Goal: Task Accomplishment & Management: Manage account settings

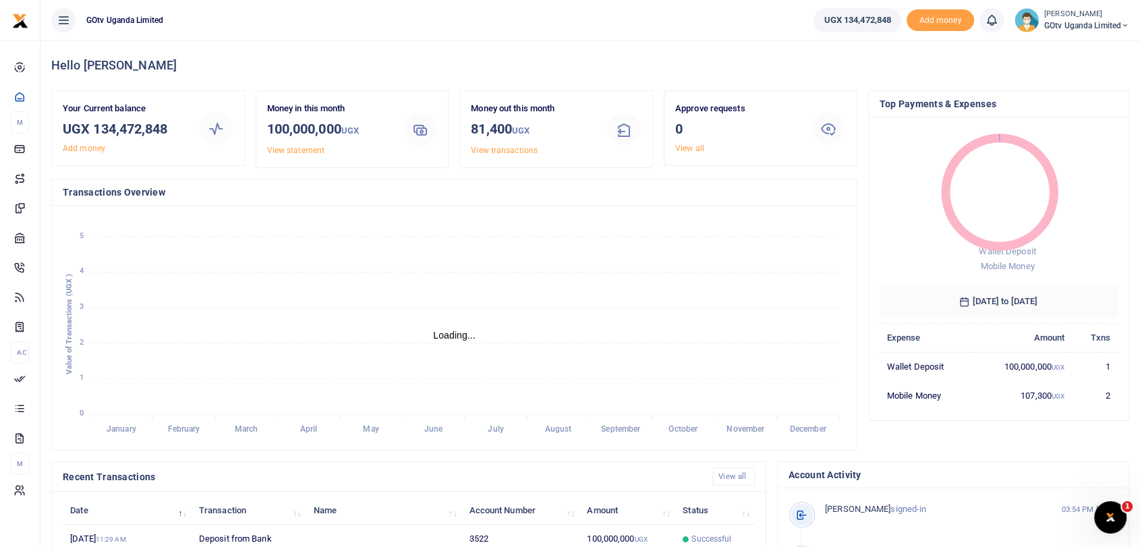
scroll to position [11, 11]
click at [1047, 28] on span "GOtv Uganda Limited" at bounding box center [1086, 26] width 85 height 12
click at [1049, 49] on link "Switch accounts" at bounding box center [1068, 49] width 118 height 19
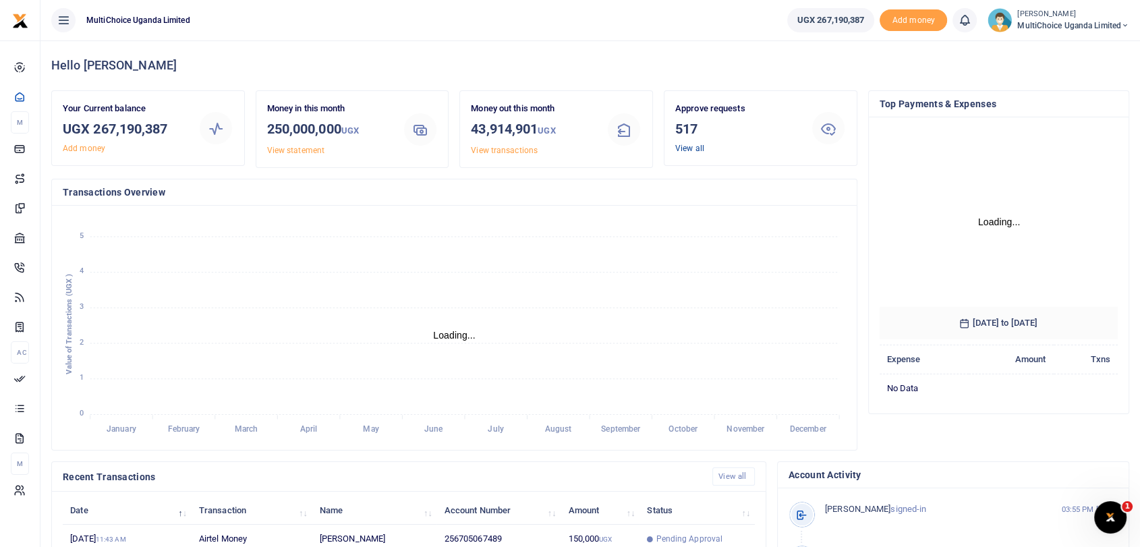
click at [685, 145] on link "View all" at bounding box center [689, 148] width 29 height 9
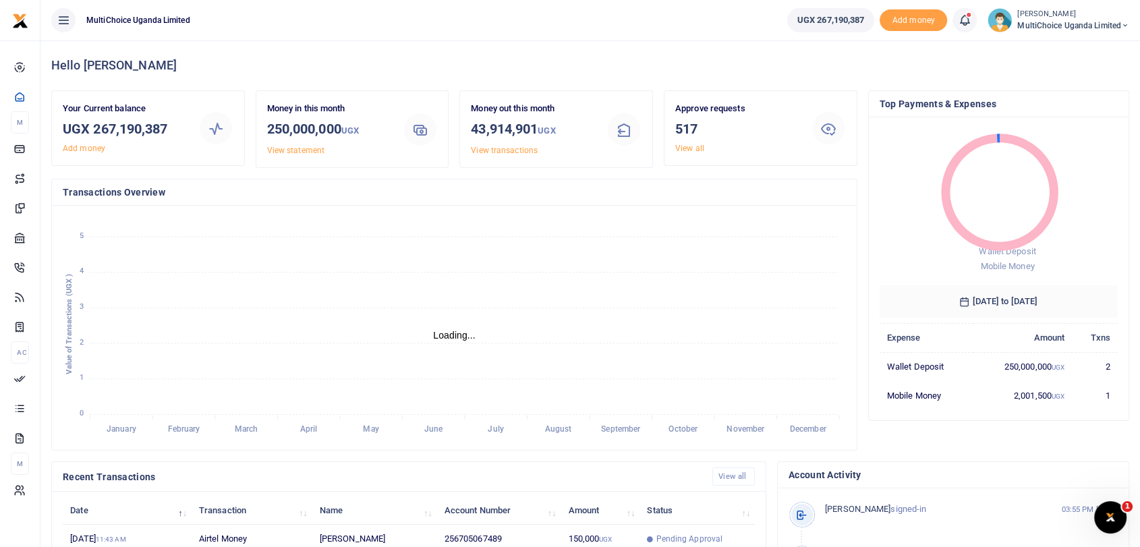
scroll to position [11, 11]
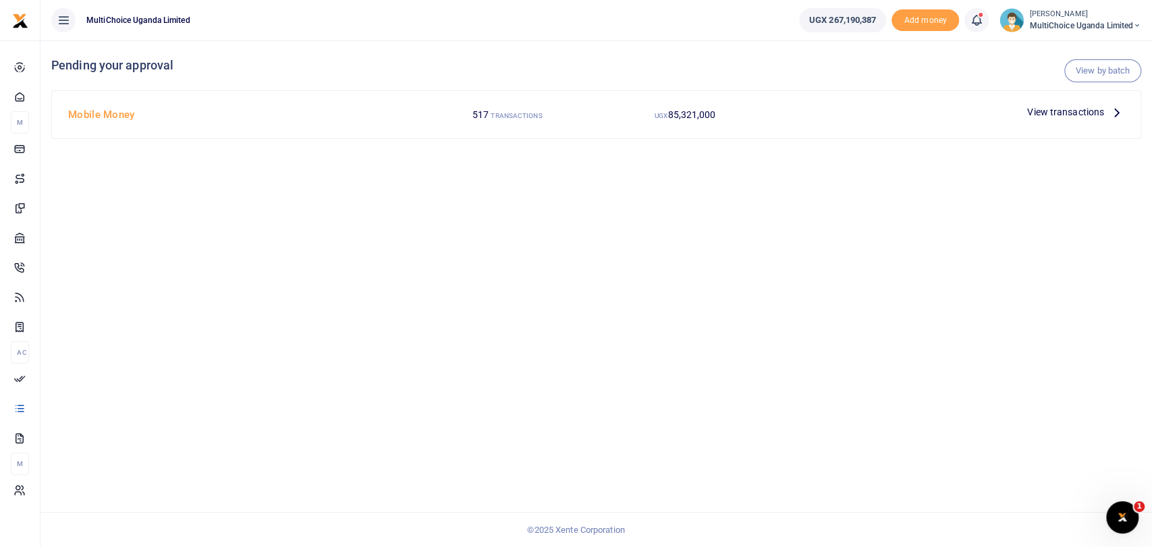
click at [1045, 113] on span "View transactions" at bounding box center [1065, 112] width 77 height 15
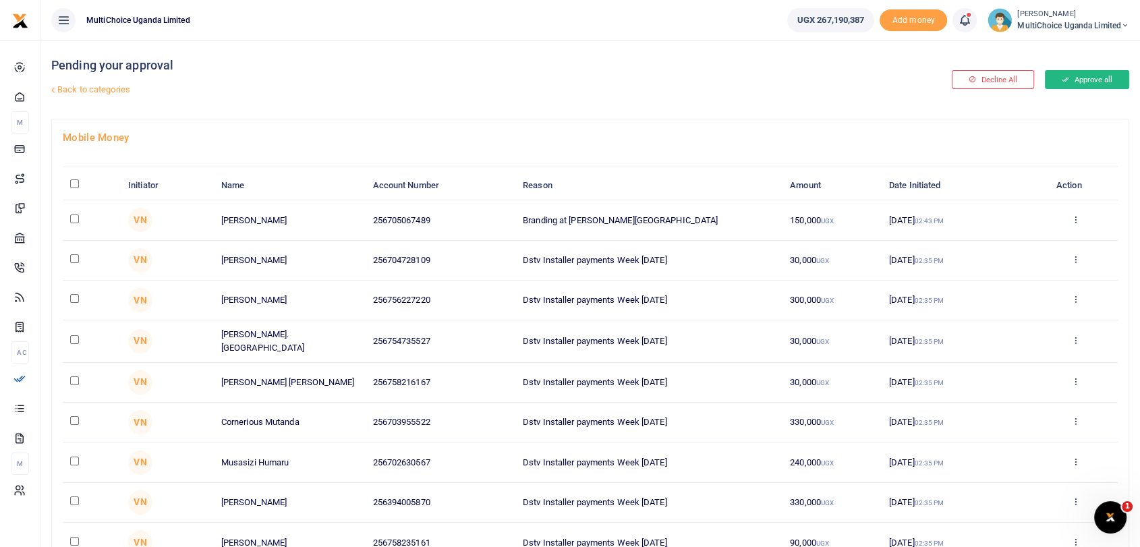
click at [1077, 76] on button "Approve all" at bounding box center [1087, 79] width 84 height 19
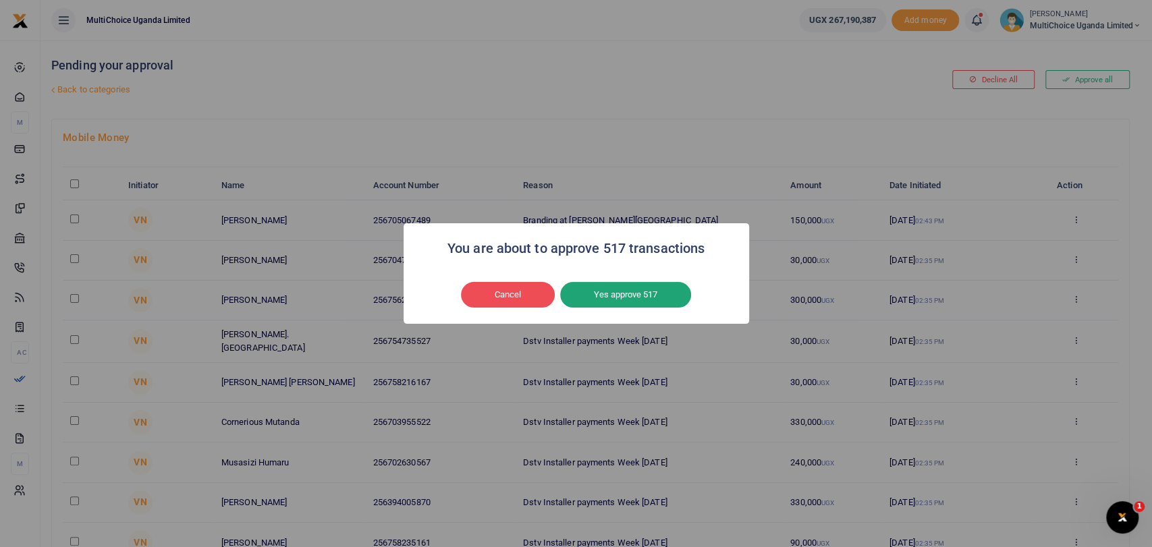
click at [642, 285] on button "Yes approve 517" at bounding box center [625, 295] width 131 height 26
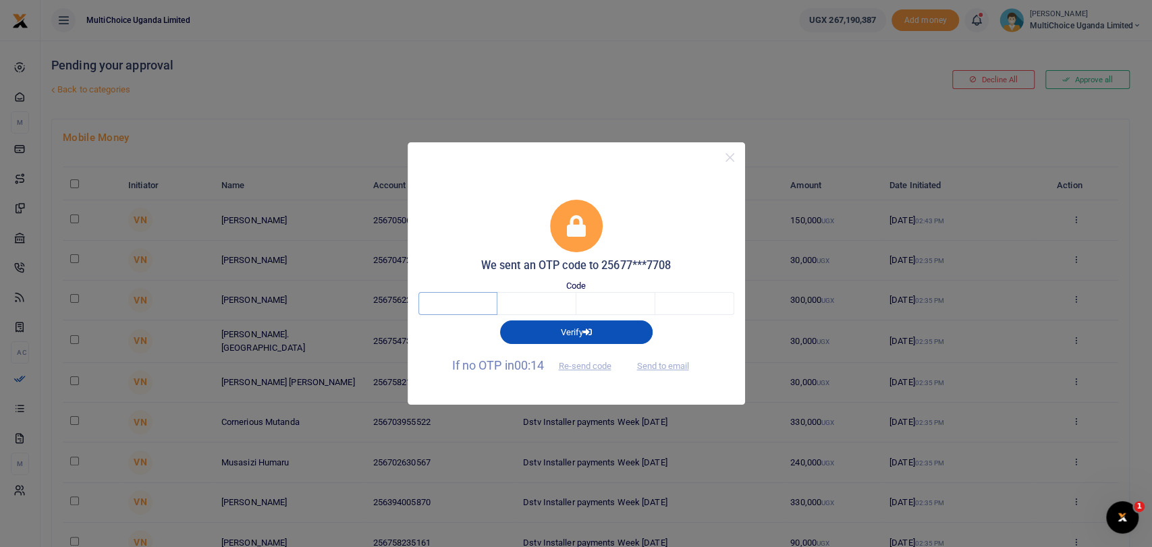
click at [457, 303] on input "text" at bounding box center [457, 303] width 79 height 23
click at [678, 369] on button "Send to email" at bounding box center [662, 366] width 75 height 23
click at [453, 293] on input "text" at bounding box center [457, 303] width 79 height 23
type input "8"
type input "9"
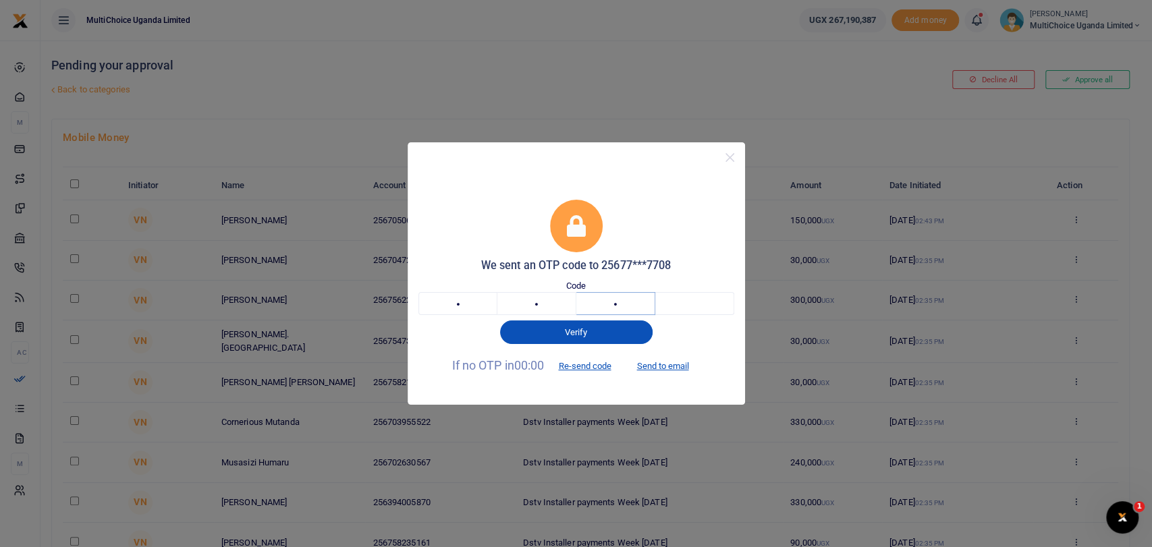
type input "6"
